Goal: Information Seeking & Learning: Learn about a topic

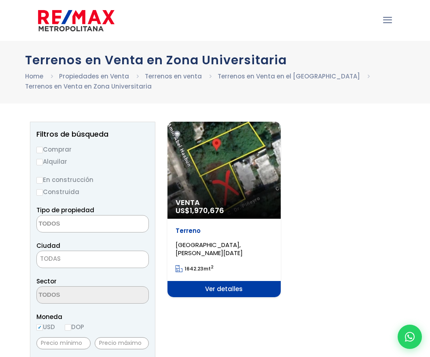
select select
click at [243, 204] on span "Venta" at bounding box center [223, 202] width 97 height 8
click at [245, 283] on span "Ver detalles" at bounding box center [224, 289] width 114 height 16
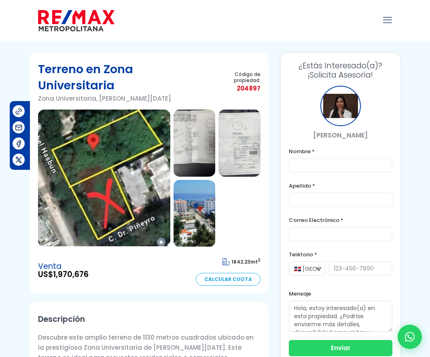
click at [263, 23] on div at bounding box center [215, 20] width 370 height 40
